Goal: Transaction & Acquisition: Purchase product/service

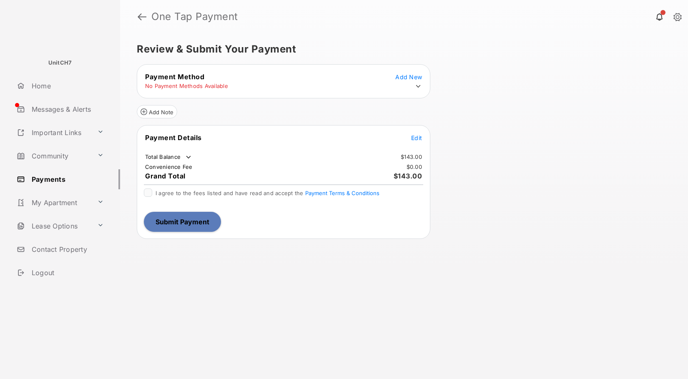
click at [418, 88] on icon at bounding box center [419, 87] width 8 height 8
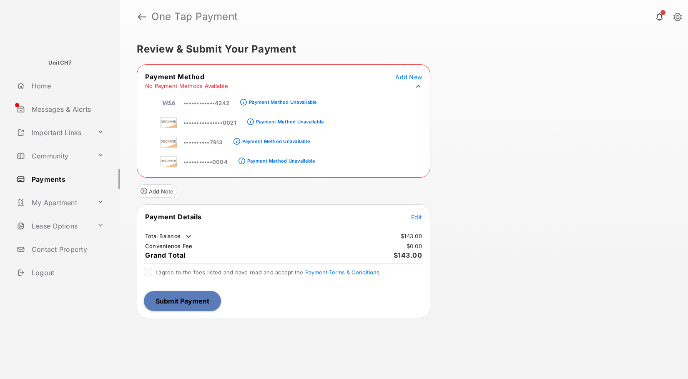
click at [404, 76] on span "Add New" at bounding box center [408, 76] width 27 height 7
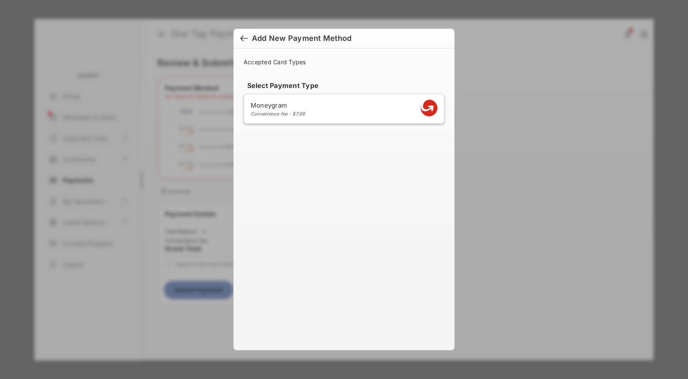
click at [252, 141] on div "Accepted Card Types Select Payment Type Moneygram Convenience fee - $7.99" at bounding box center [344, 194] width 221 height 292
click at [240, 39] on div at bounding box center [244, 39] width 8 height 9
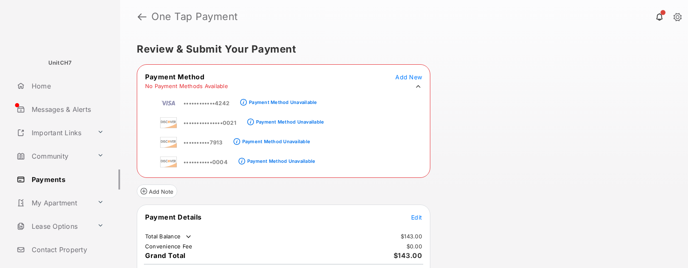
click at [414, 78] on span "Add New" at bounding box center [408, 76] width 27 height 7
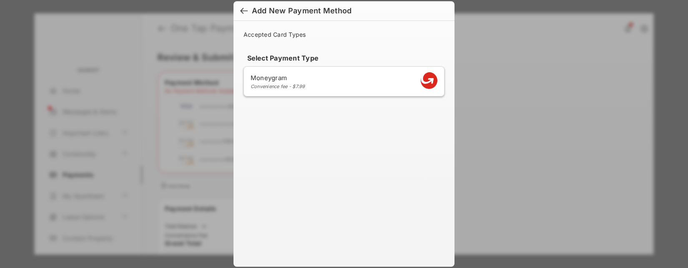
click at [242, 9] on div at bounding box center [244, 11] width 8 height 9
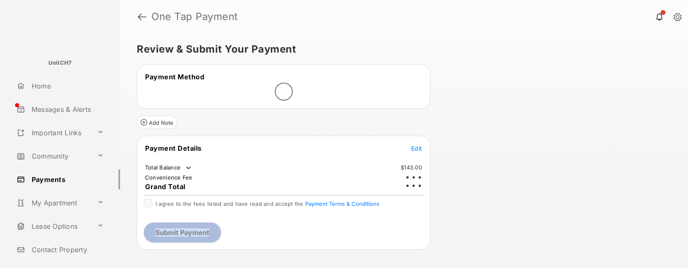
drag, startPoint x: 576, startPoint y: 267, endPoint x: 575, endPoint y: 211, distance: 55.9
click at [575, 211] on div "Review & Submit Your Payment Payment Method Add Note Payment Details Edit Total…" at bounding box center [404, 150] width 568 height 234
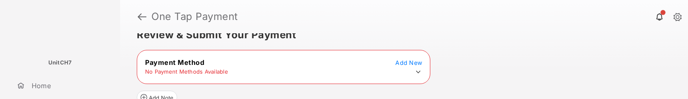
scroll to position [15, 0]
click at [418, 70] on icon at bounding box center [419, 72] width 8 height 8
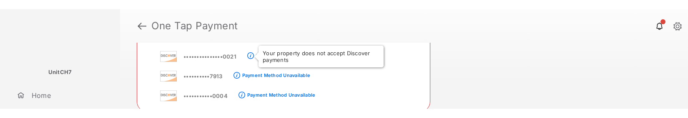
scroll to position [2, 0]
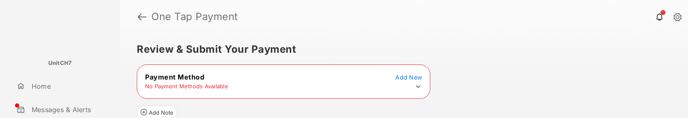
click at [419, 86] on icon at bounding box center [418, 86] width 5 height 3
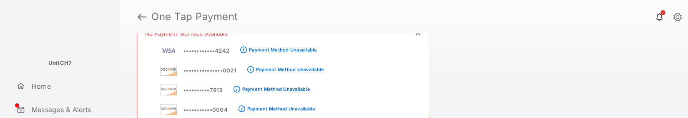
scroll to position [2, 0]
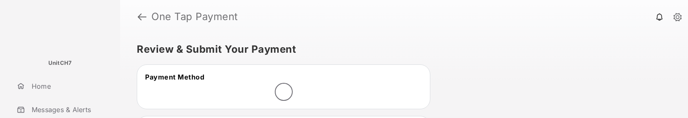
click at [608, 117] on html "UnitCH7 Home Messages & Alerts Important Links Community Payments My Apartment …" at bounding box center [344, 59] width 688 height 118
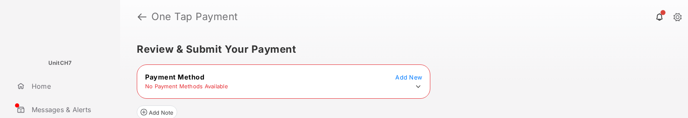
click at [418, 84] on icon at bounding box center [419, 87] width 8 height 8
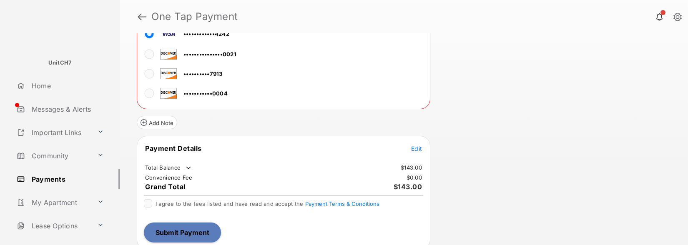
scroll to position [65, 0]
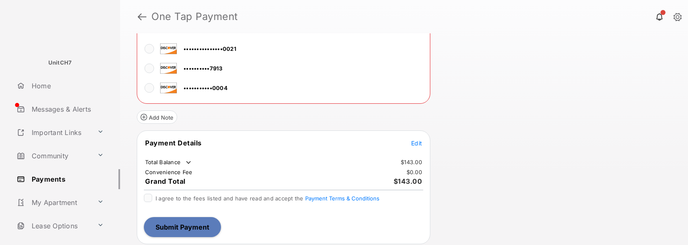
click at [419, 117] on span "Edit" at bounding box center [416, 143] width 11 height 7
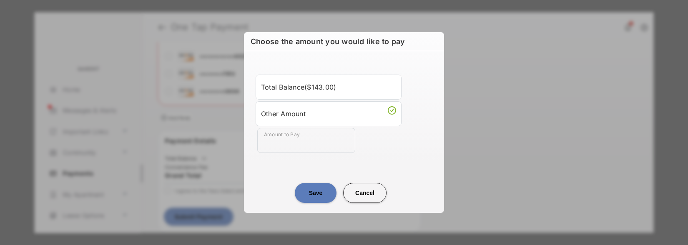
click at [285, 117] on input "Amount to Pay" at bounding box center [306, 140] width 98 height 25
type input "***"
click at [323, 117] on button "Save" at bounding box center [316, 193] width 42 height 20
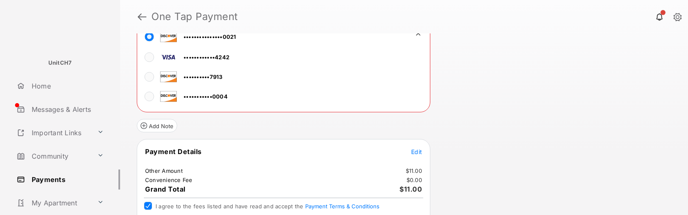
scroll to position [94, 0]
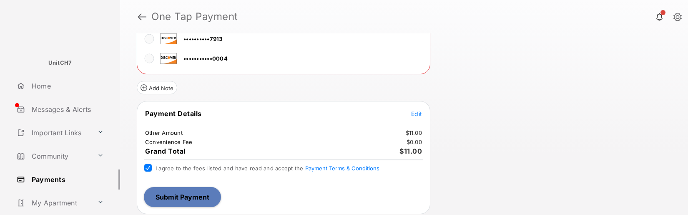
click at [183, 117] on button "Submit Payment" at bounding box center [182, 197] width 77 height 20
click at [175, 117] on button "Submit Payment" at bounding box center [182, 197] width 77 height 20
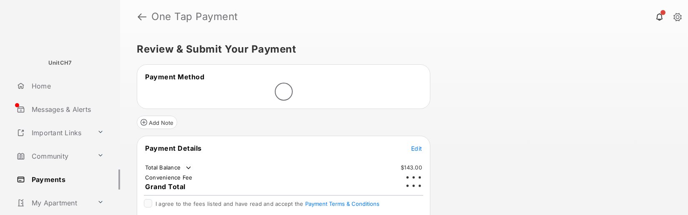
click at [417, 150] on span "Edit" at bounding box center [416, 148] width 11 height 7
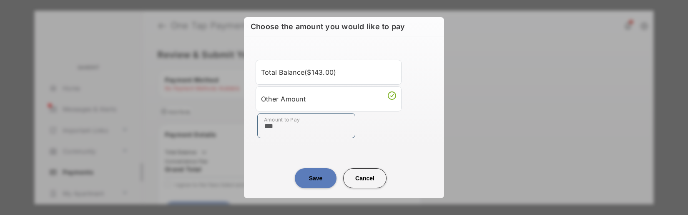
type input "***"
click at [319, 179] on button "Save" at bounding box center [316, 178] width 42 height 20
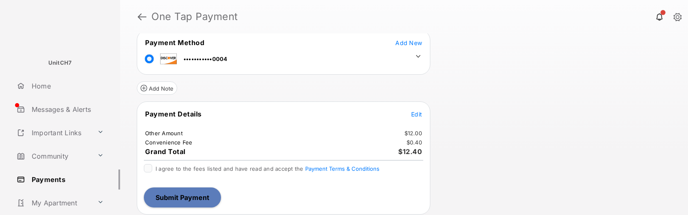
scroll to position [35, 0]
click at [188, 196] on button "Submit Payment" at bounding box center [182, 197] width 77 height 20
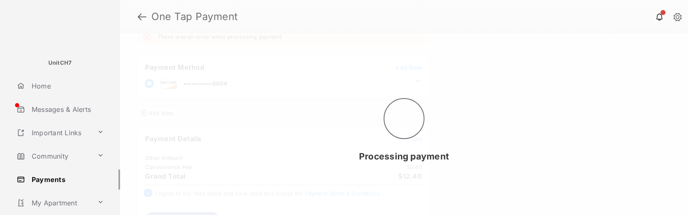
scroll to position [0, 0]
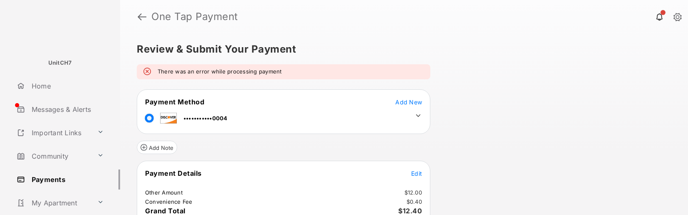
click at [554, 163] on div "Review & Submit Your Payment There was an error while processing payment Paymen…" at bounding box center [404, 123] width 568 height 181
click at [528, 213] on div "Review & Submit Your Payment There was an error while processing payment Paymen…" at bounding box center [404, 123] width 568 height 181
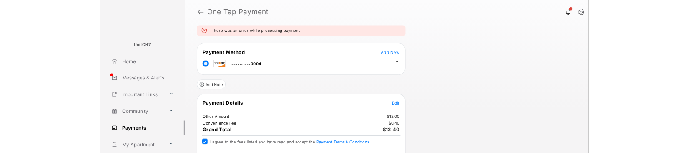
scroll to position [60, 0]
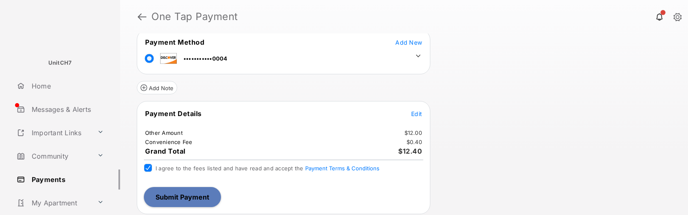
drag, startPoint x: 583, startPoint y: 214, endPoint x: 583, endPoint y: 191, distance: 23.4
click at [583, 191] on div "Review & Submit Your Payment There was an error while processing payment Paymen…" at bounding box center [404, 123] width 568 height 181
